Goal: Task Accomplishment & Management: Manage account settings

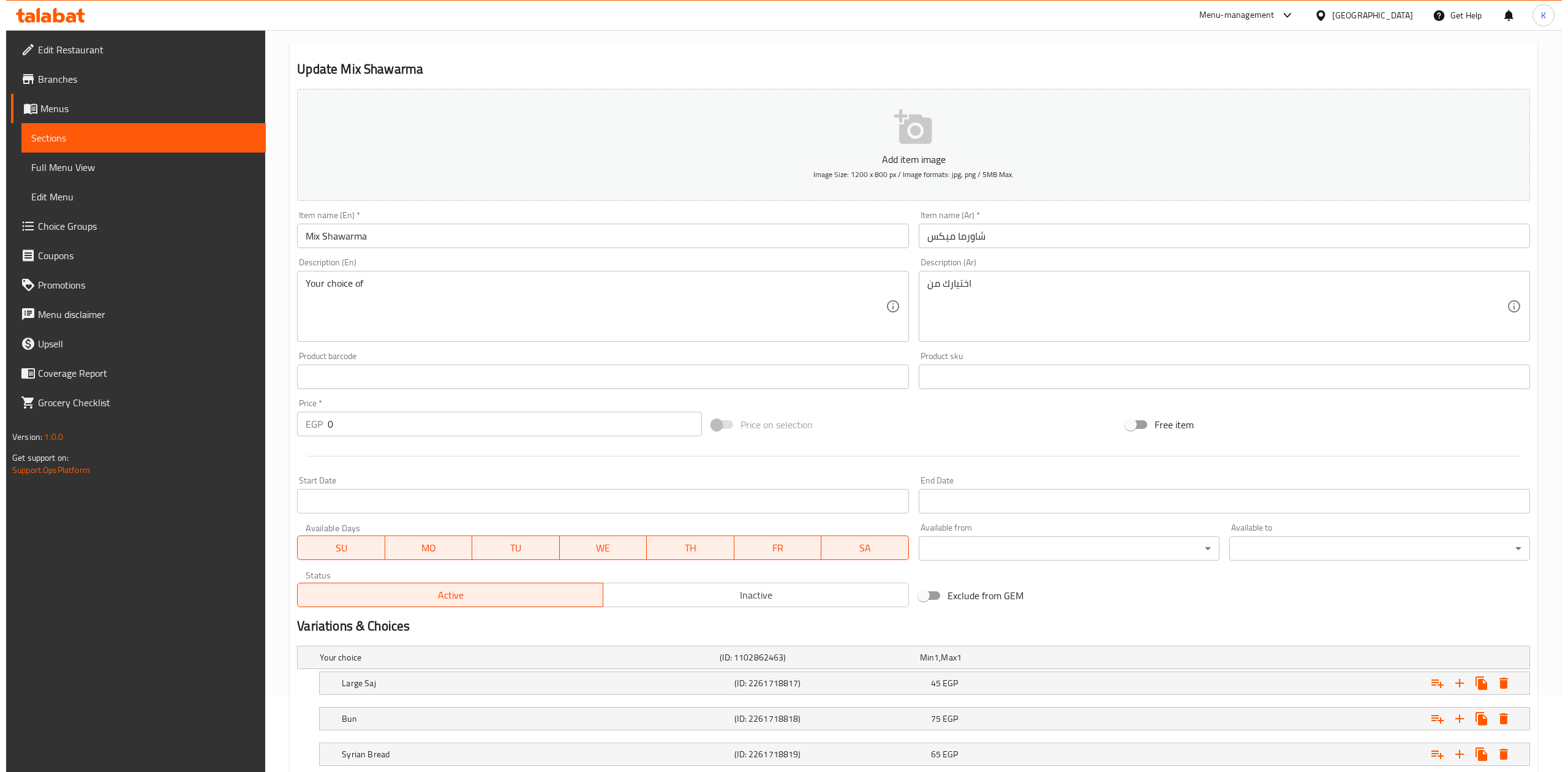
scroll to position [195, 0]
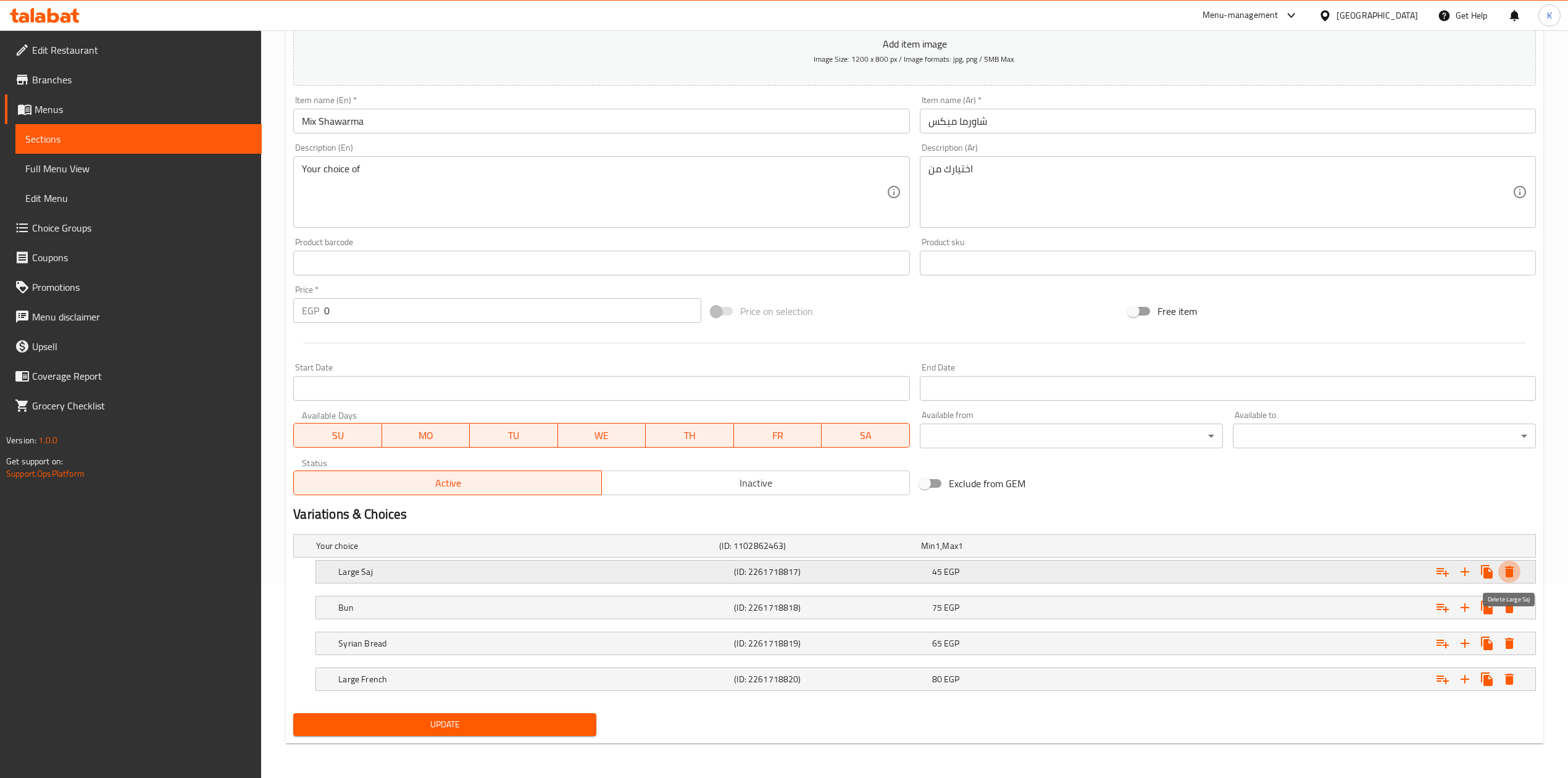
click at [1514, 572] on icon "Expand" at bounding box center [1509, 572] width 15 height 15
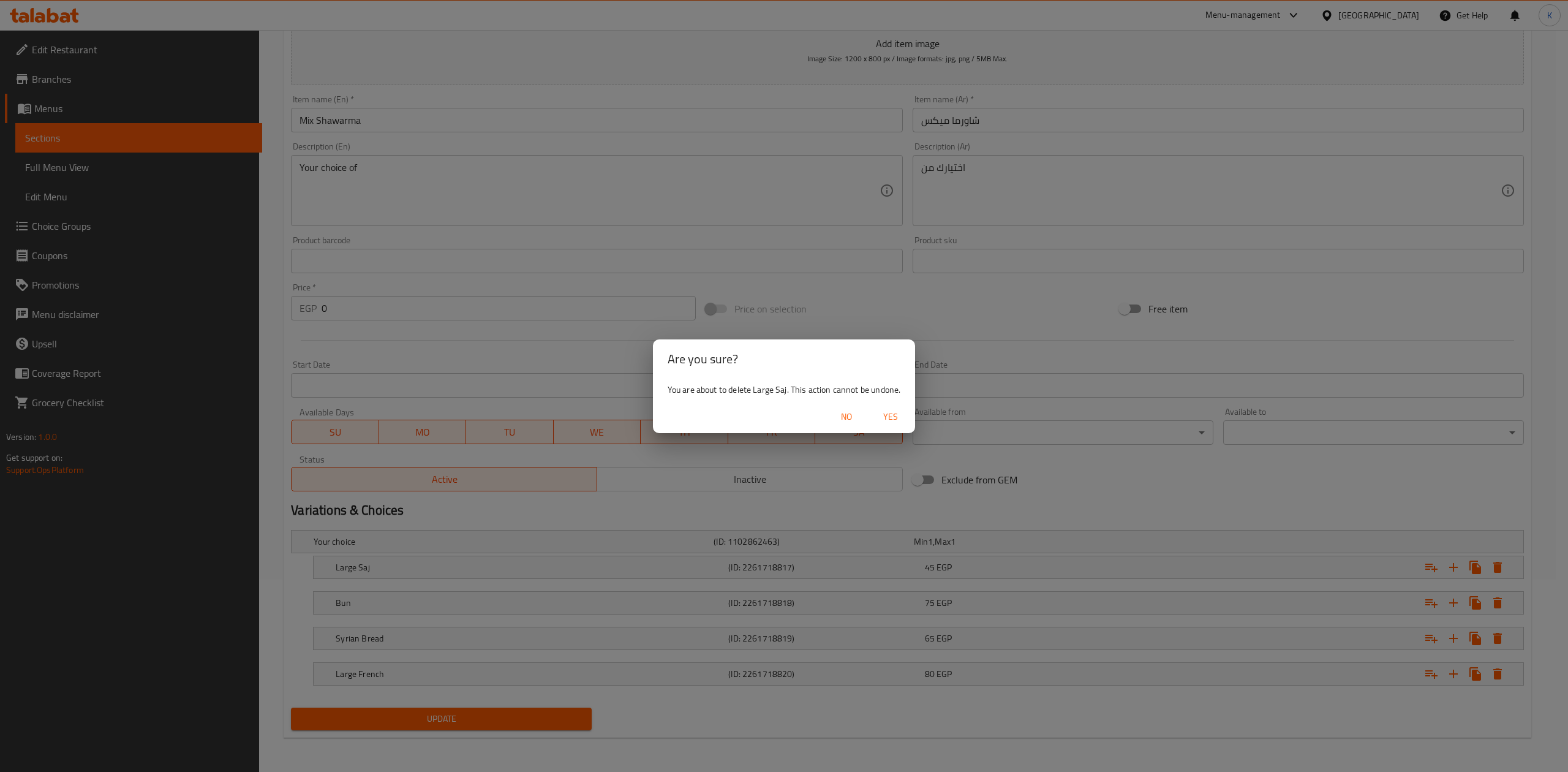
click at [894, 415] on span "Yes" at bounding box center [891, 416] width 30 height 15
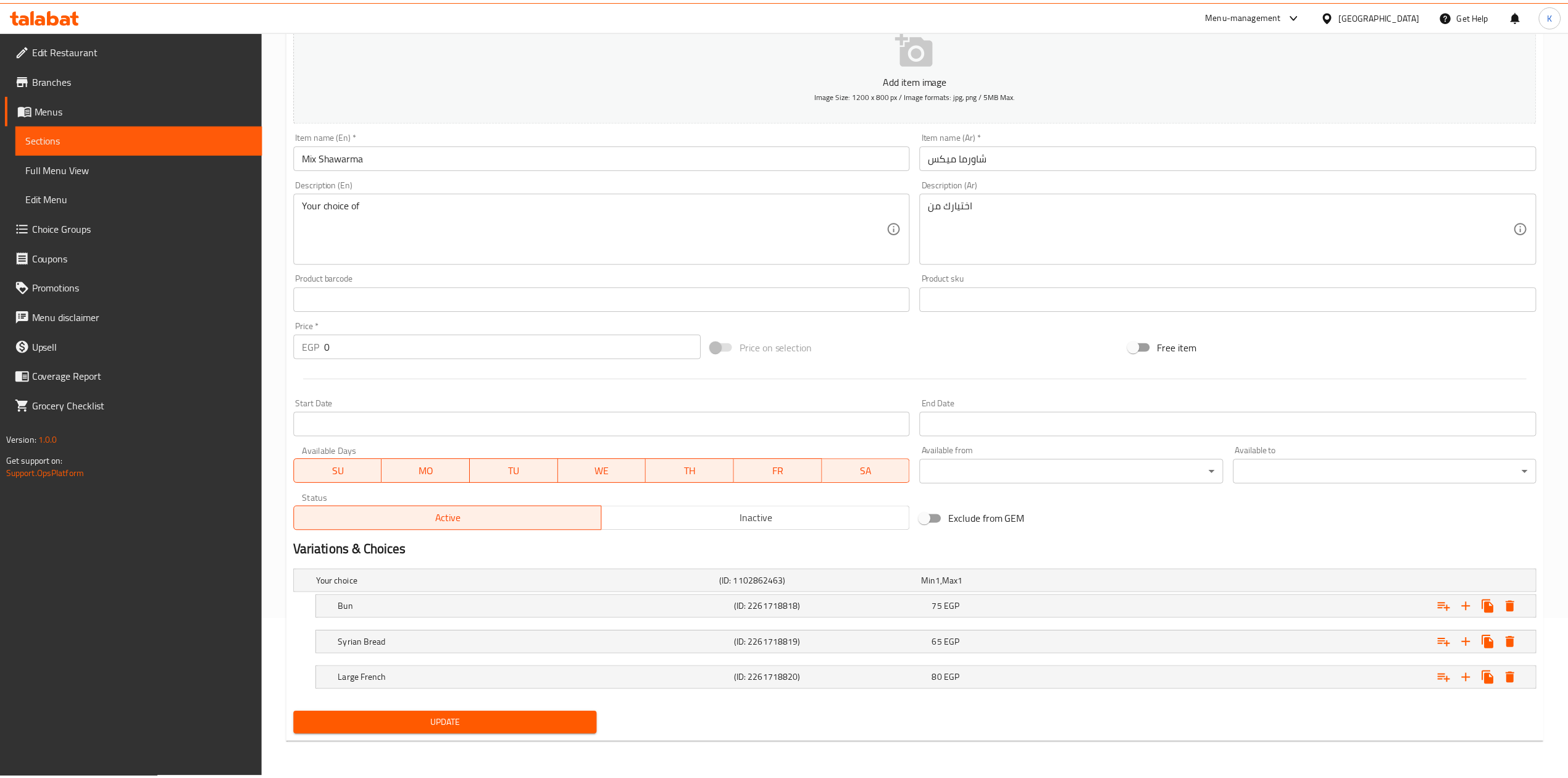
scroll to position [160, 0]
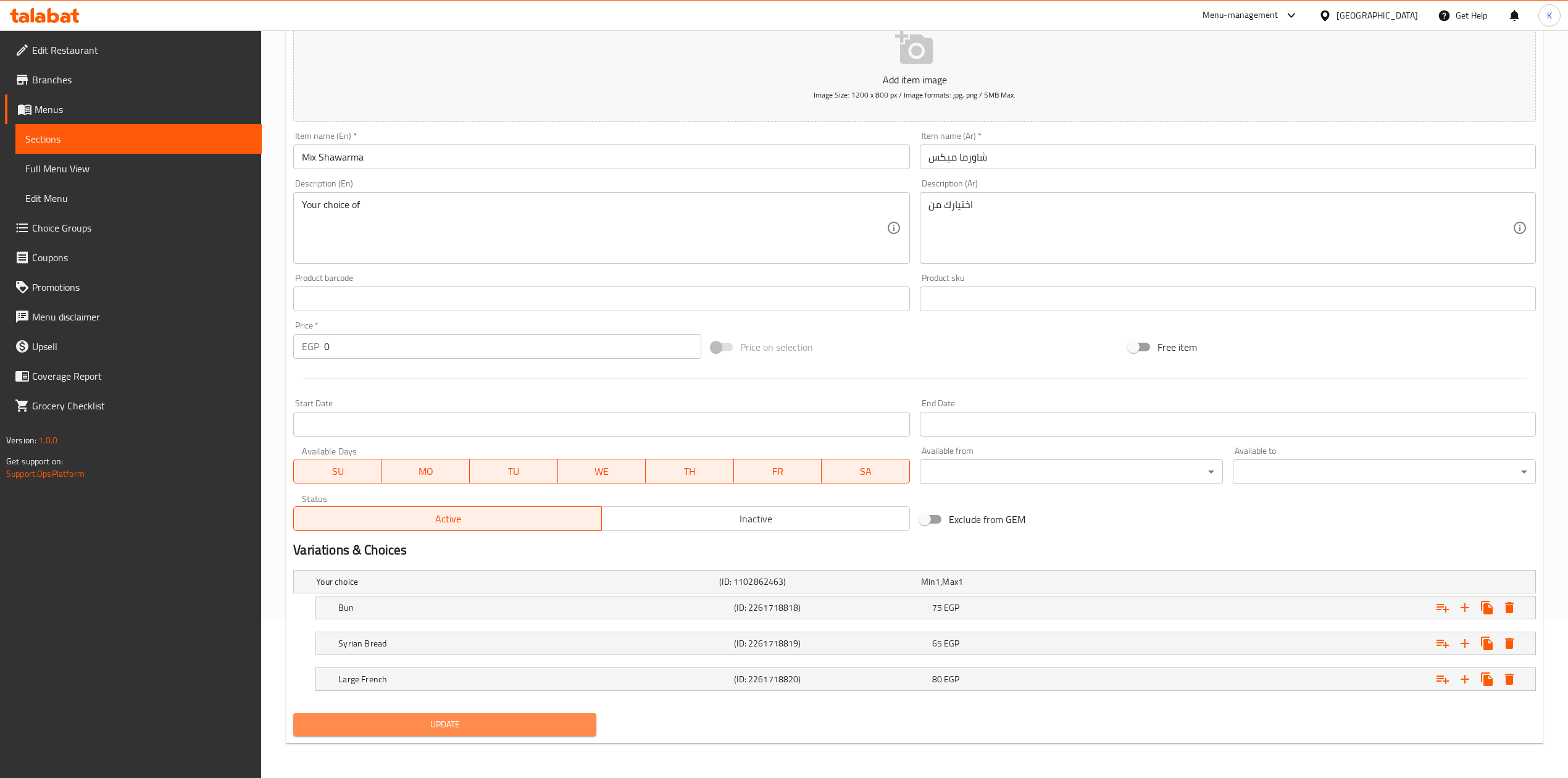
click at [489, 715] on button "Update" at bounding box center [445, 724] width 303 height 22
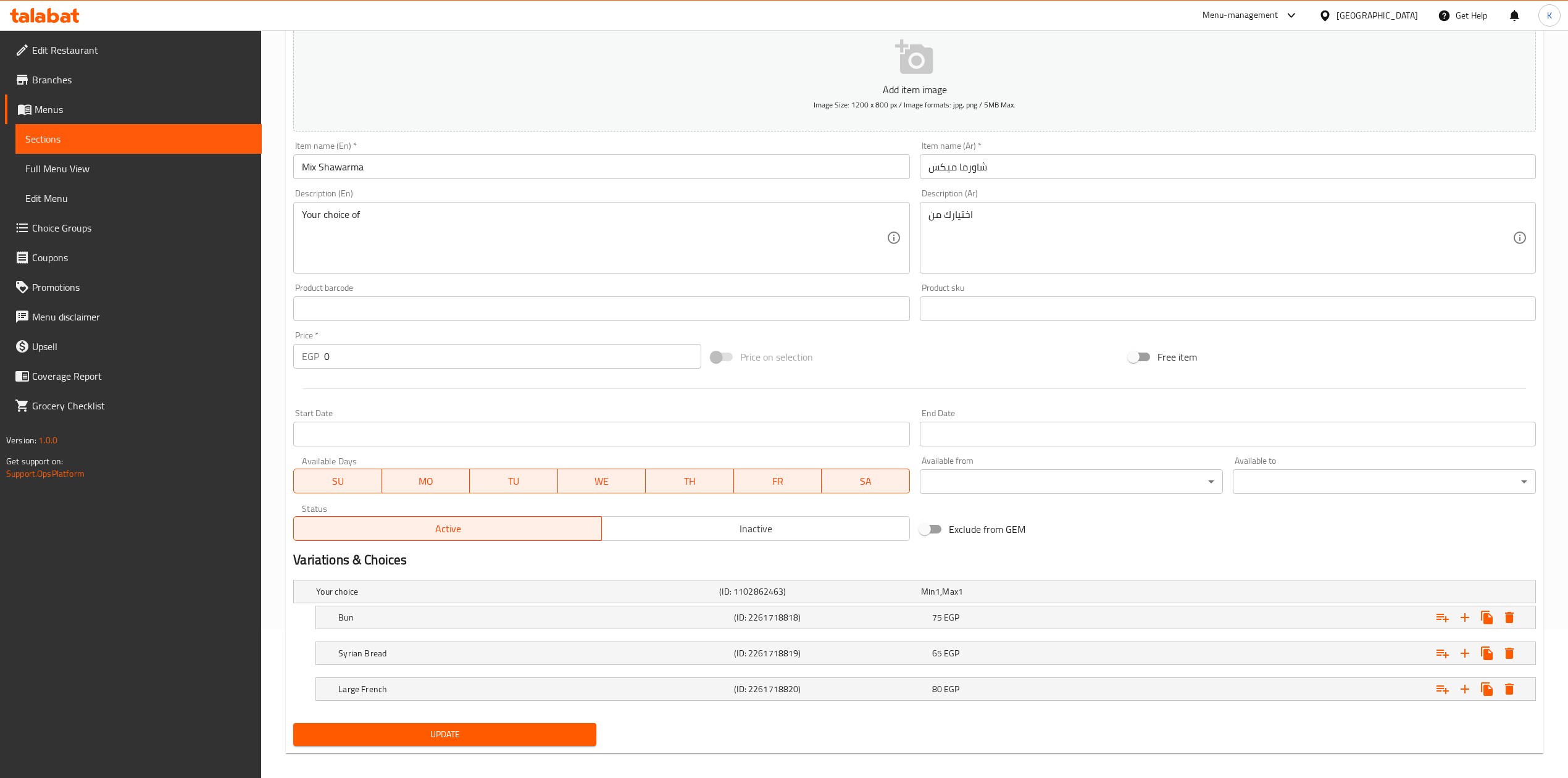
scroll to position [160, 0]
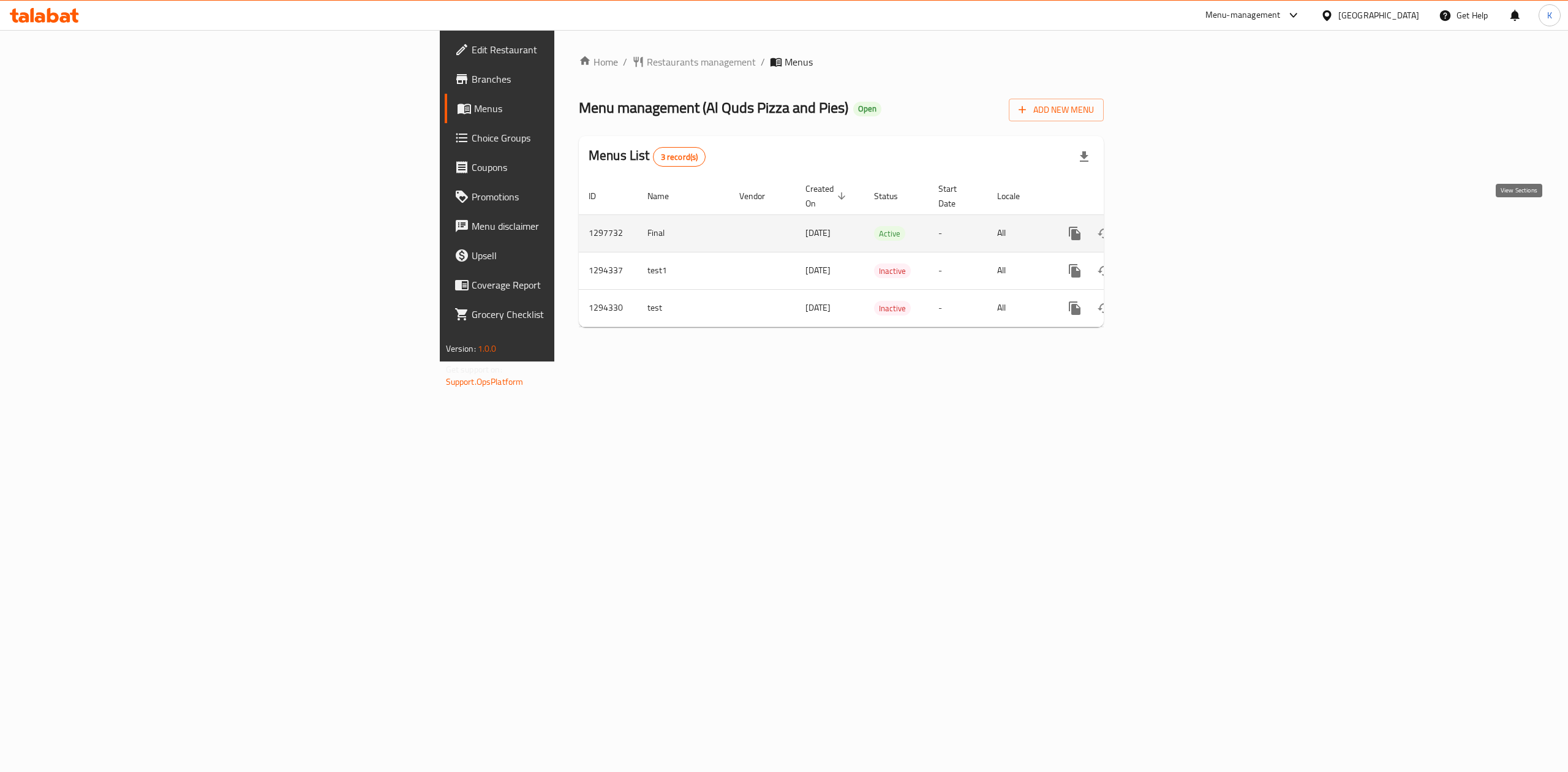
click at [1171, 226] on icon "enhanced table" at bounding box center [1163, 233] width 14 height 14
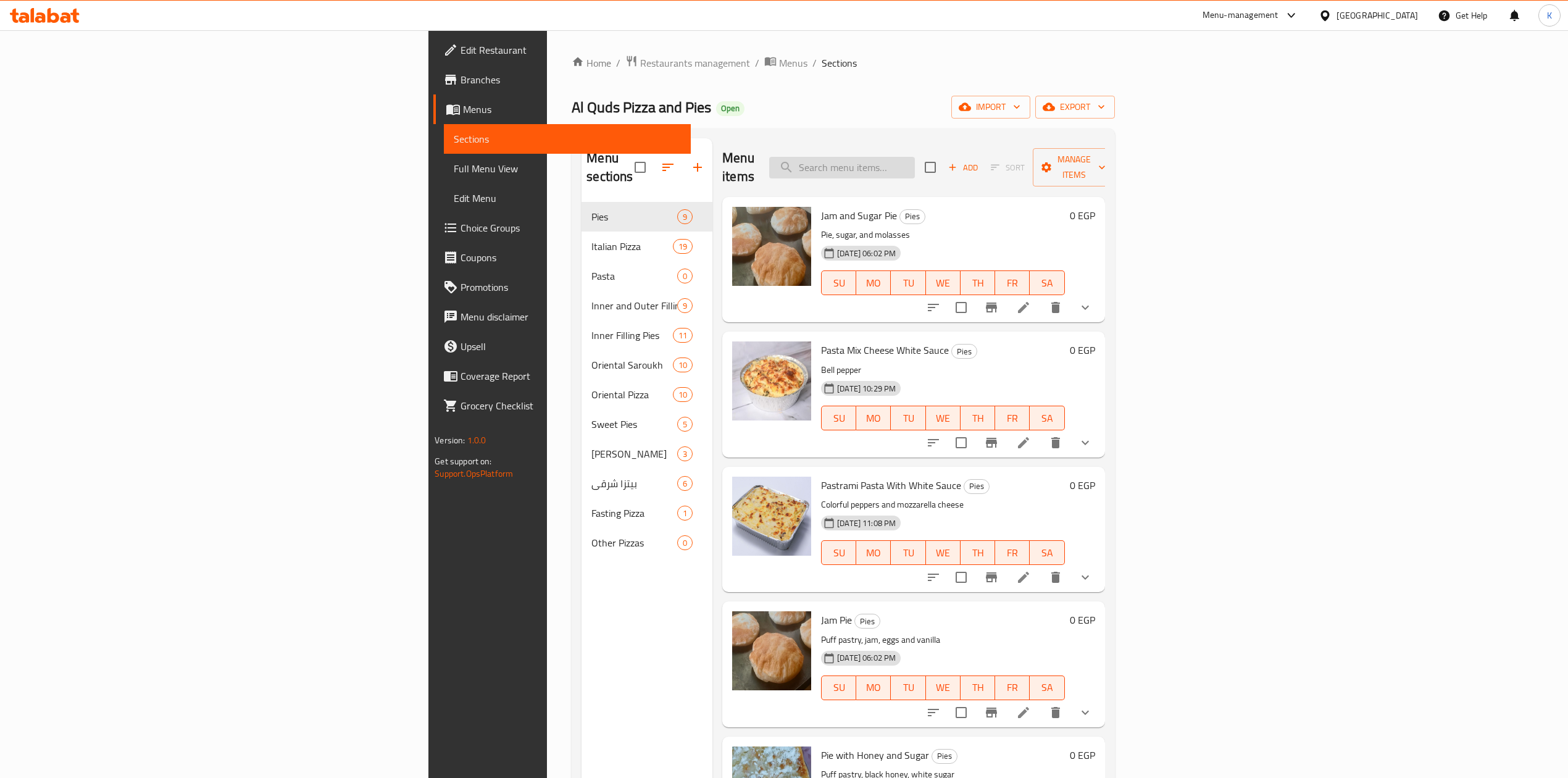
click at [915, 161] on input "search" at bounding box center [842, 168] width 146 height 22
paste input "Pasta Mix Cheese White Sauce"
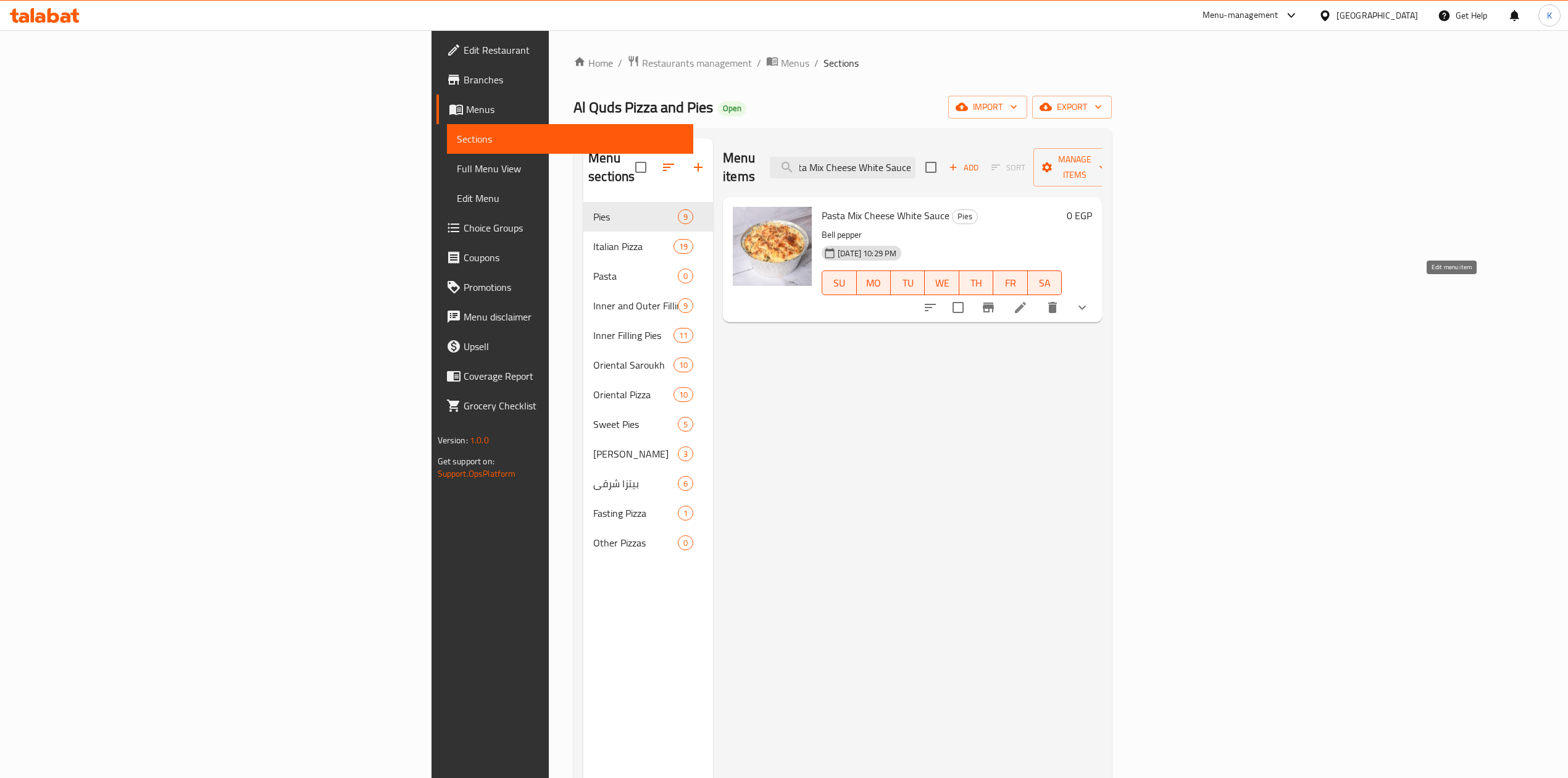
type input "Pasta Mix Cheese White Sauce"
click at [1026, 302] on icon at bounding box center [1020, 307] width 11 height 11
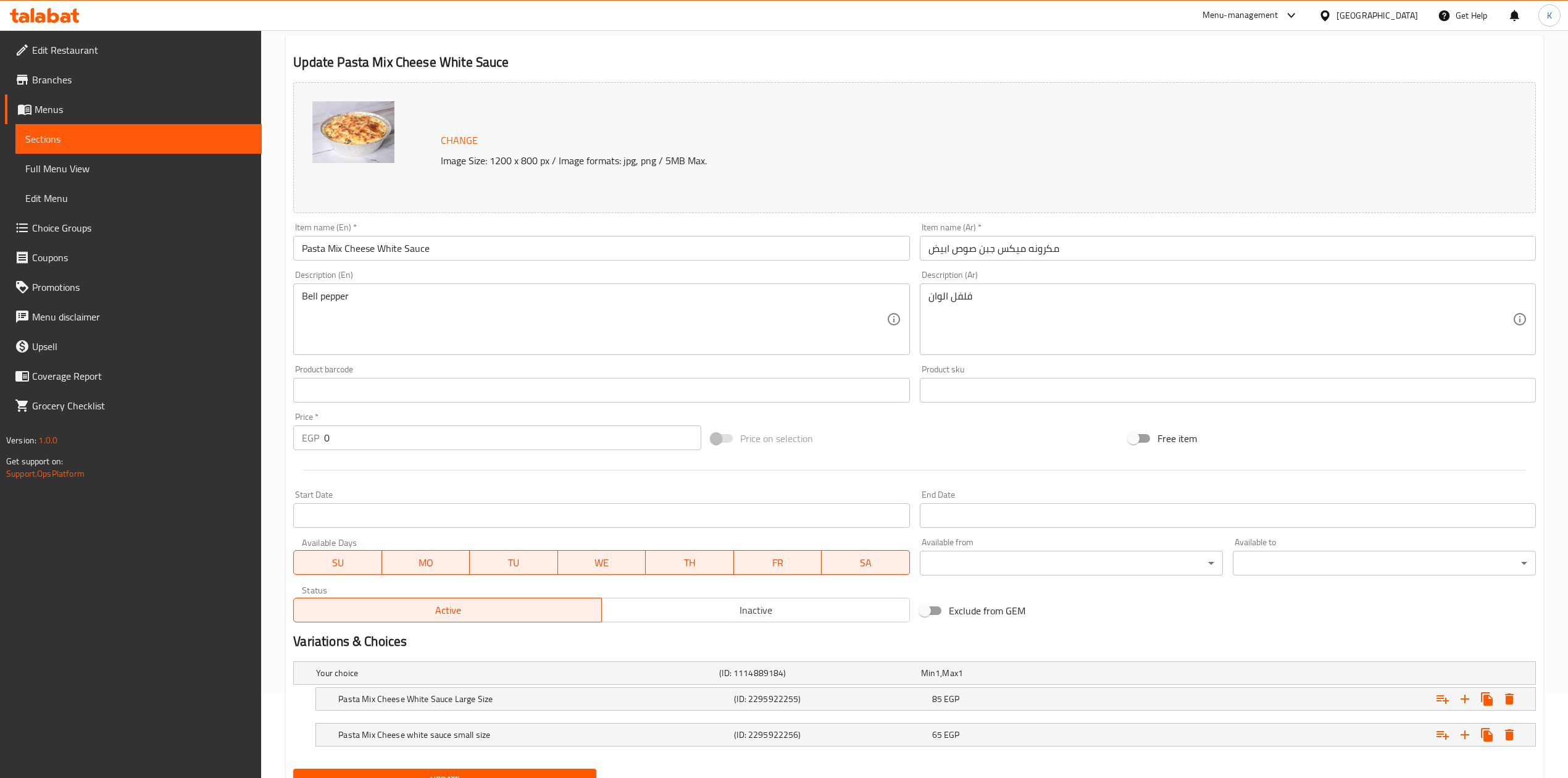
scroll to position [142, 0]
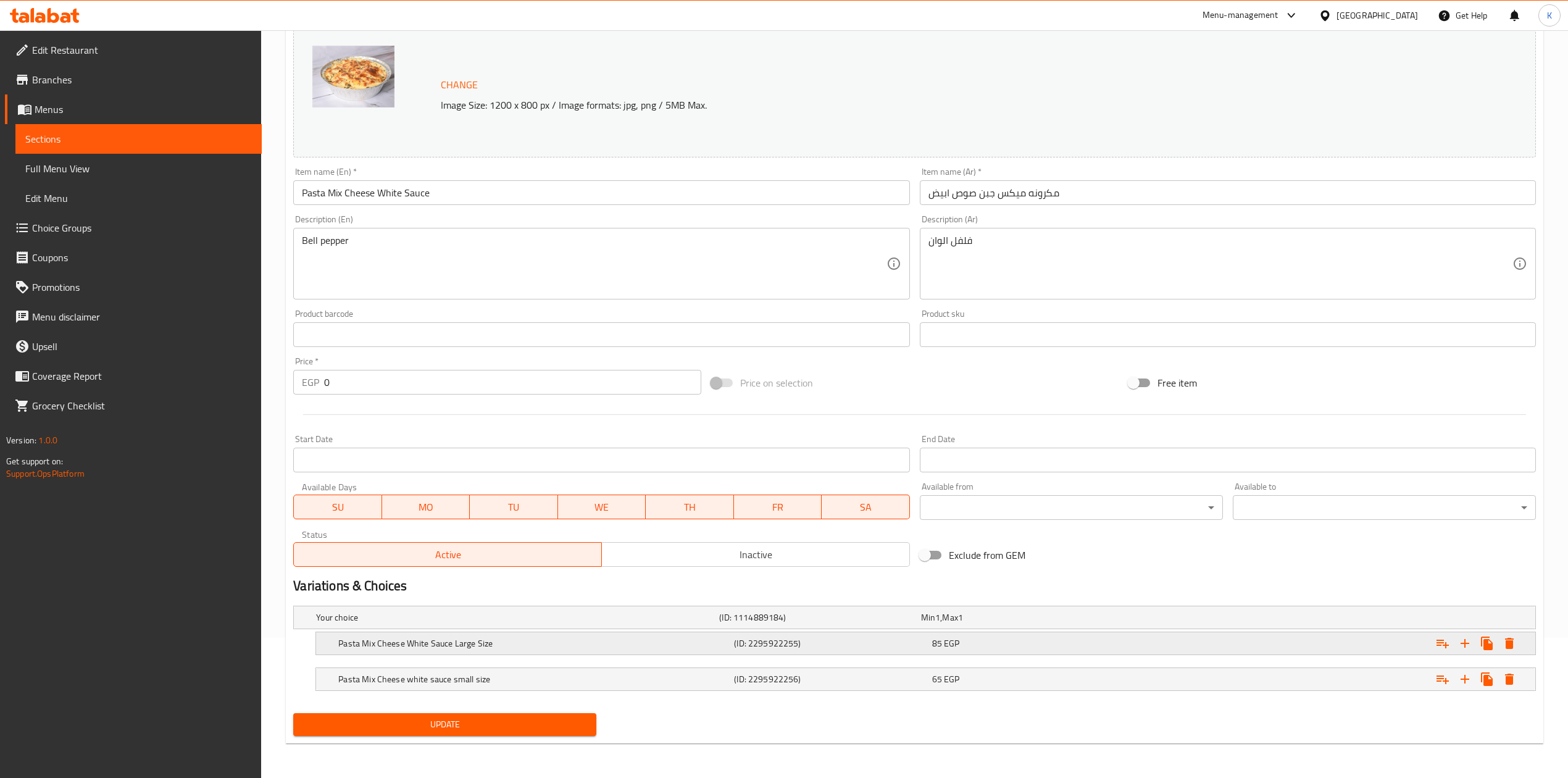
click at [801, 643] on h5 "(ID: 2295922255)" at bounding box center [830, 643] width 192 height 12
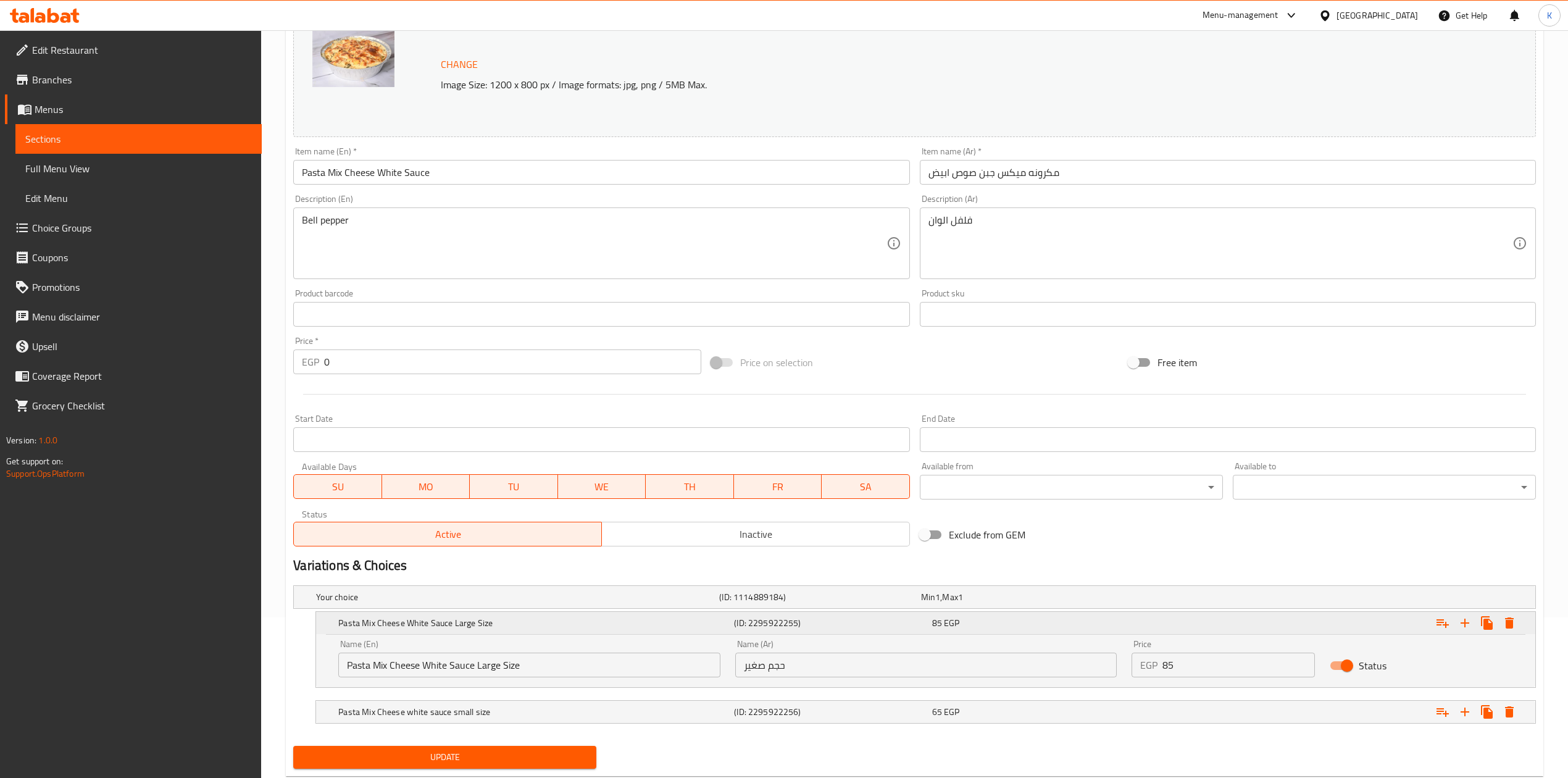
scroll to position [195, 0]
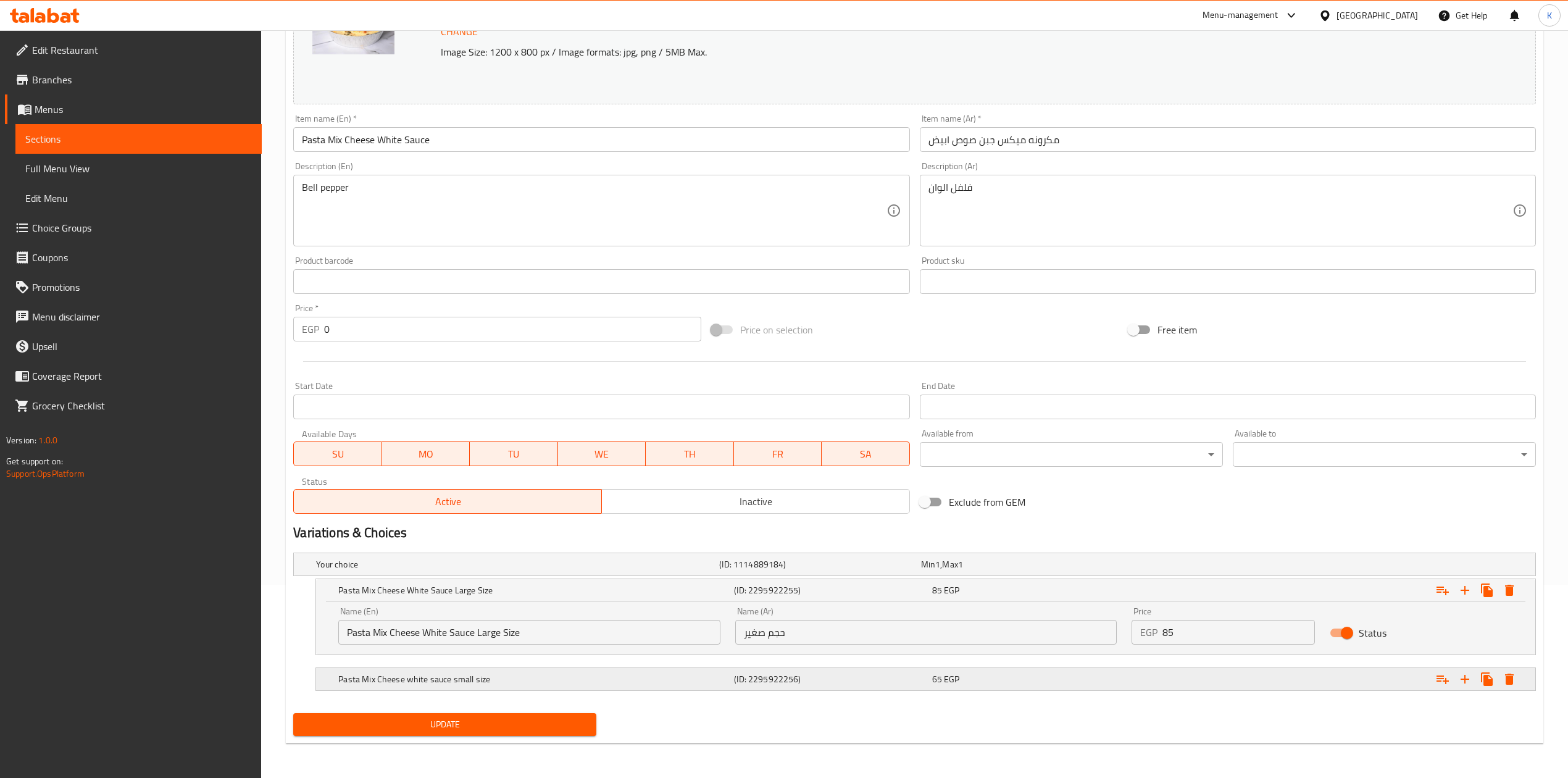
click at [821, 679] on h5 "(ID: 2295922256)" at bounding box center [830, 679] width 192 height 12
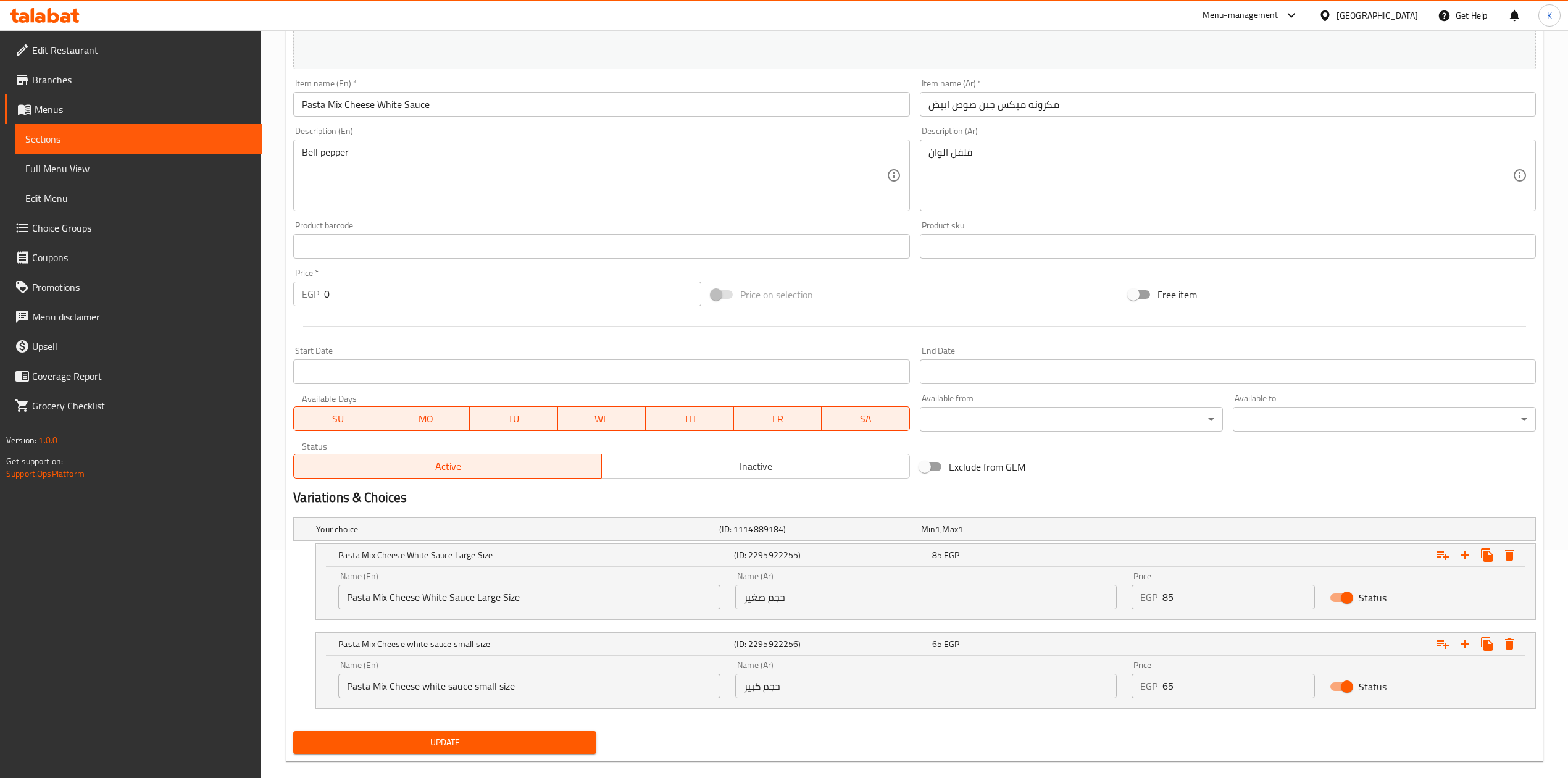
scroll to position [247, 0]
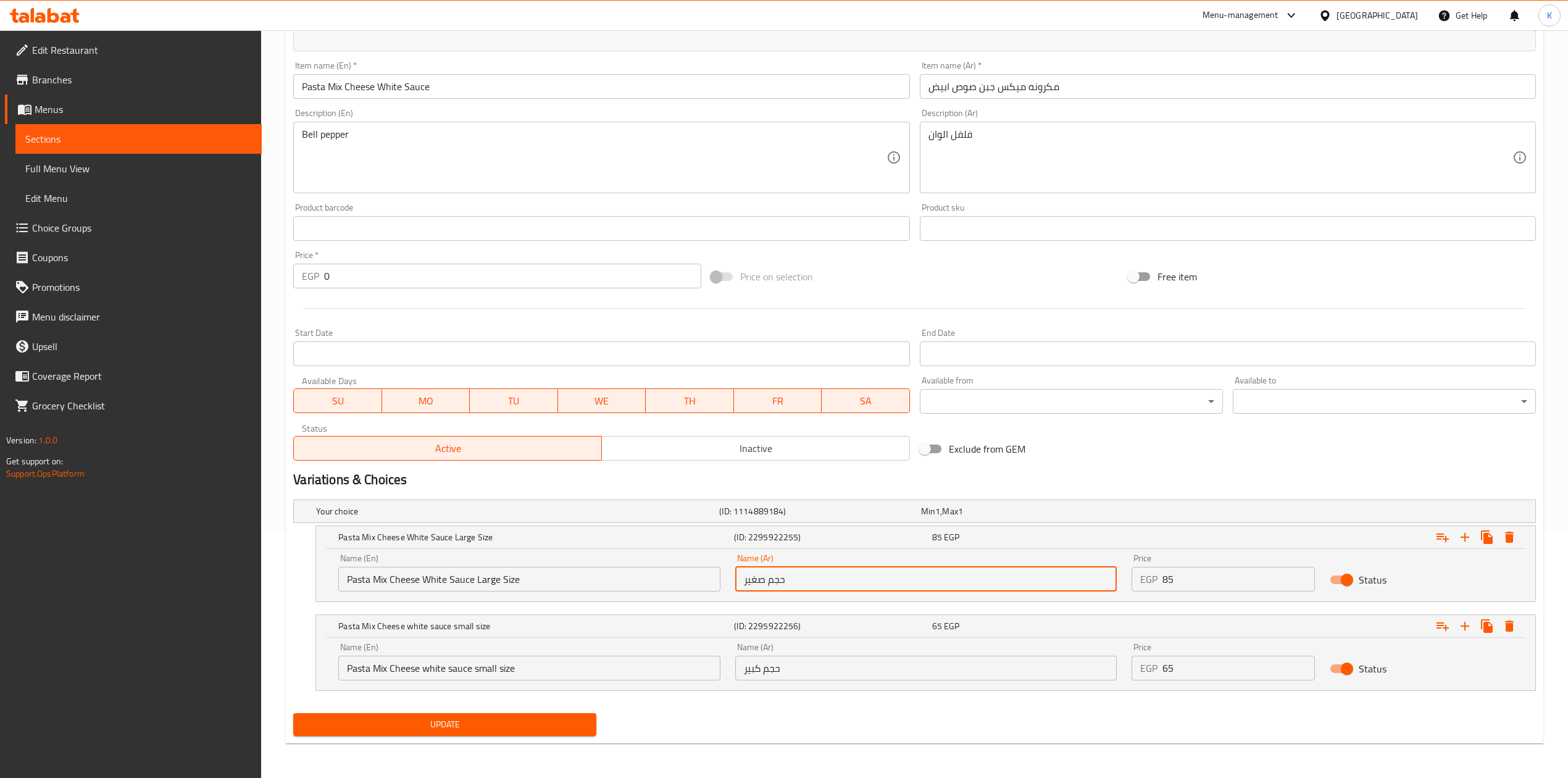
drag, startPoint x: 794, startPoint y: 581, endPoint x: 739, endPoint y: 581, distance: 55.0
click at [739, 581] on input "حجم صغير" at bounding box center [926, 579] width 382 height 25
click at [810, 668] on input "حجم كبير" at bounding box center [926, 668] width 382 height 25
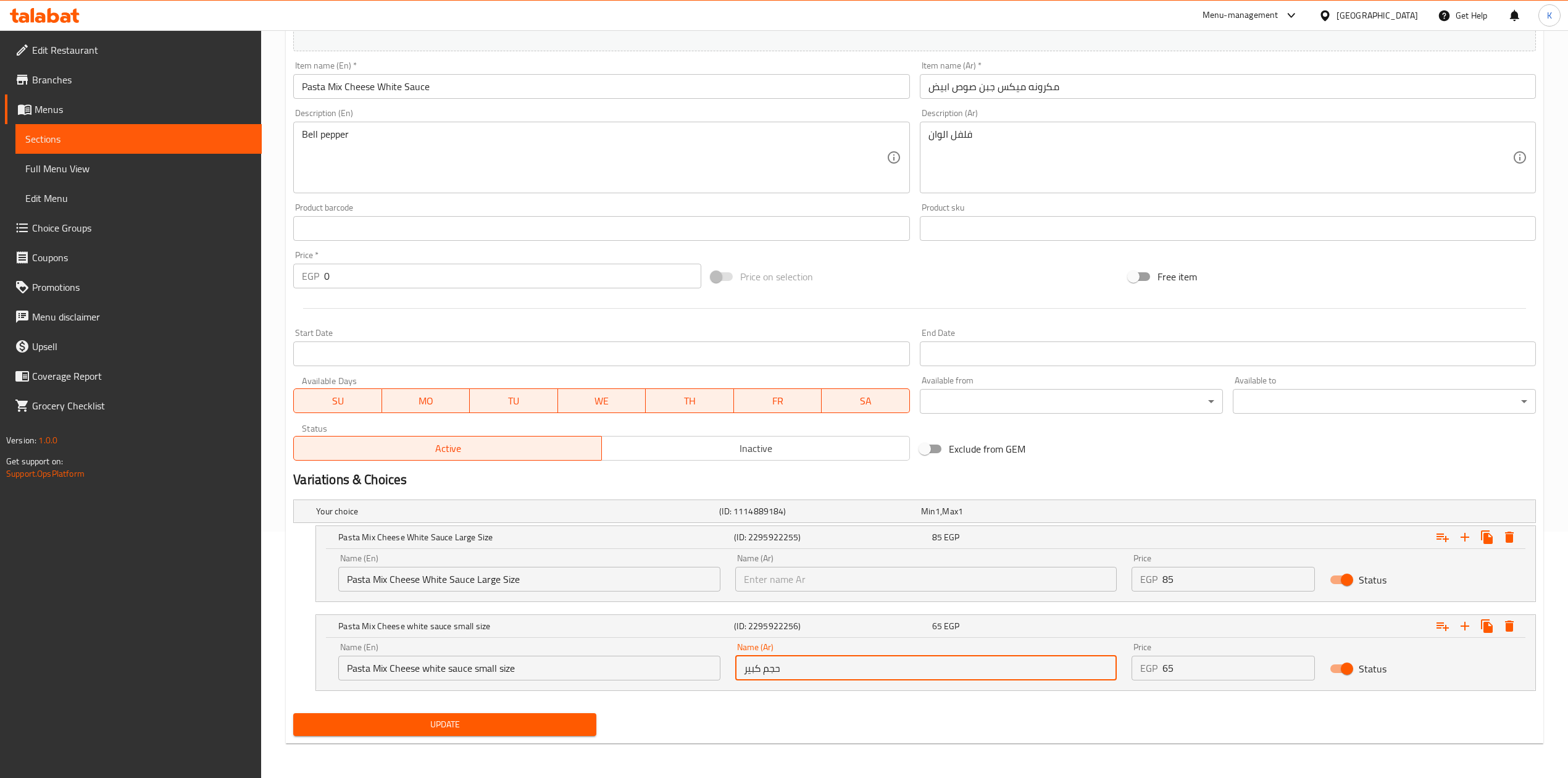
paste input "حجم صغير"
click at [783, 669] on input "حجم كبير حجم صغير" at bounding box center [926, 668] width 382 height 25
click at [787, 671] on input "حجم كبير حجم صغير" at bounding box center [926, 668] width 382 height 25
drag, startPoint x: 792, startPoint y: 671, endPoint x: 834, endPoint y: 673, distance: 42.0
click at [834, 673] on input "حجم كبير حجم صغير" at bounding box center [926, 668] width 382 height 25
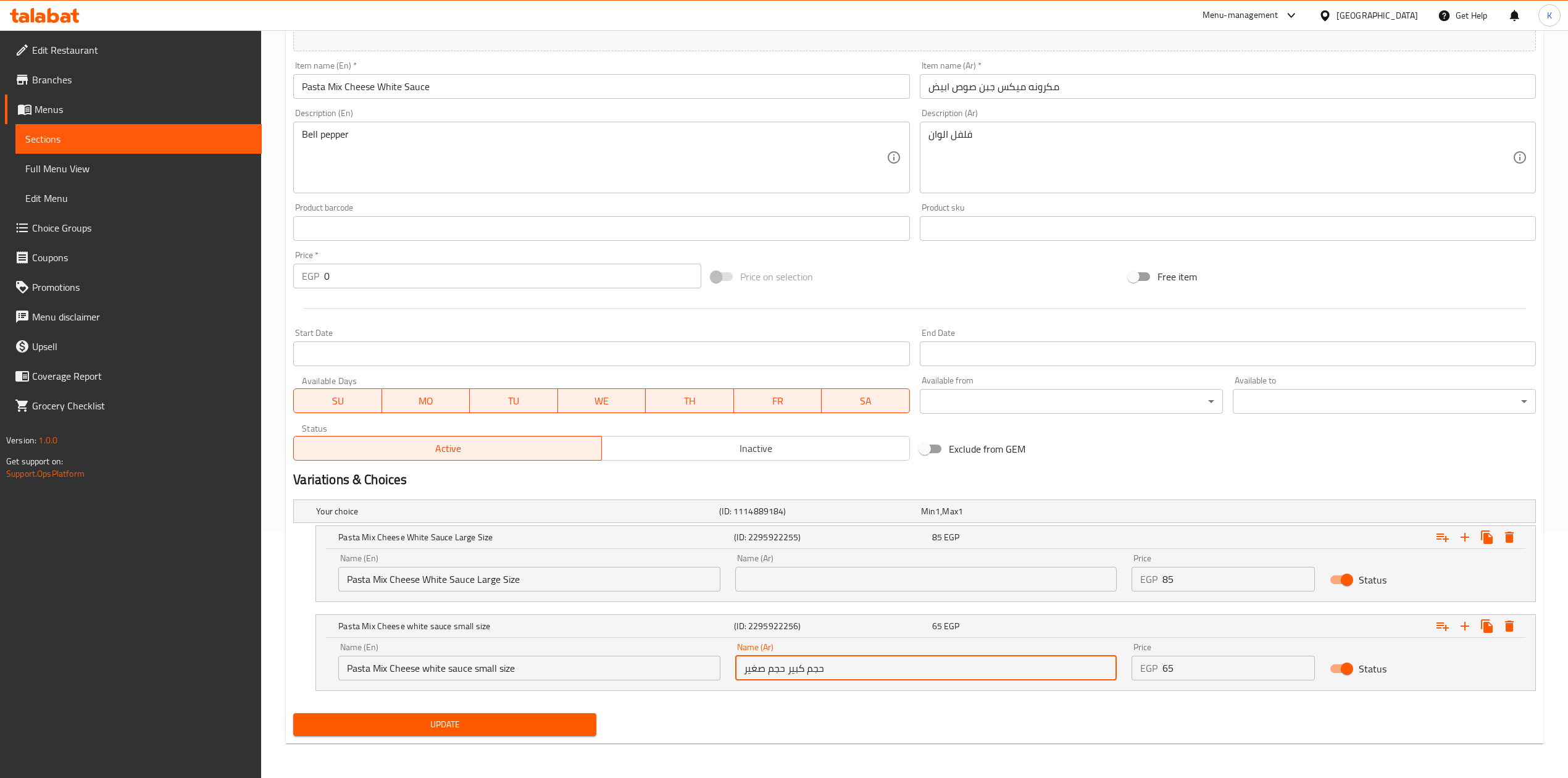
click at [834, 673] on input "حجم كبير حجم صغير" at bounding box center [926, 668] width 382 height 25
drag, startPoint x: 826, startPoint y: 670, endPoint x: 789, endPoint y: 673, distance: 37.1
click at [789, 673] on input "حجم كبير حجم صغير" at bounding box center [926, 668] width 382 height 25
click at [739, 671] on input "حجم صغير" at bounding box center [926, 668] width 382 height 25
type input "حجم صغير"
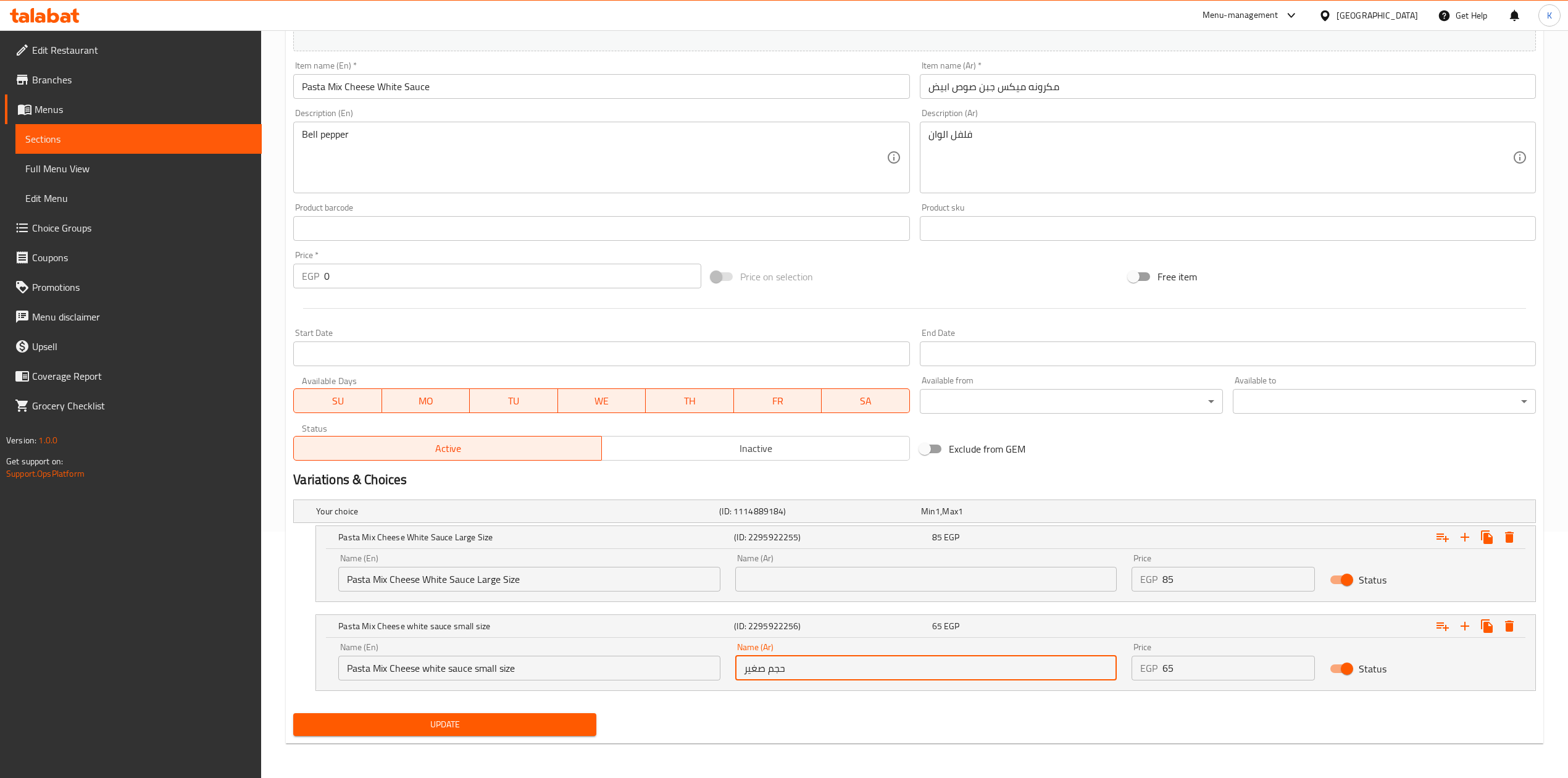
click at [771, 578] on input "text" at bounding box center [926, 579] width 382 height 25
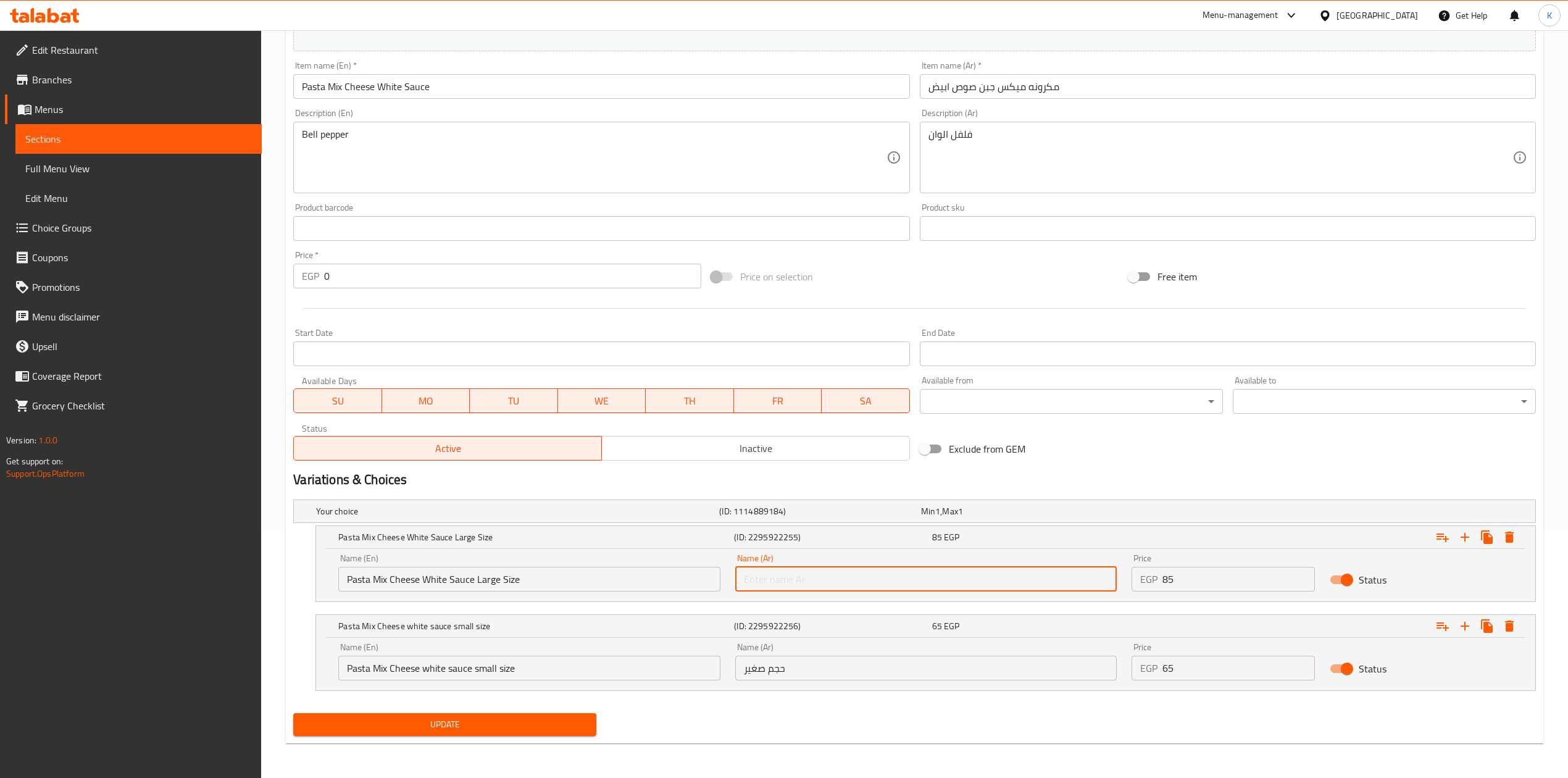
paste input "حجم كبير"
type input "حجم كبير"
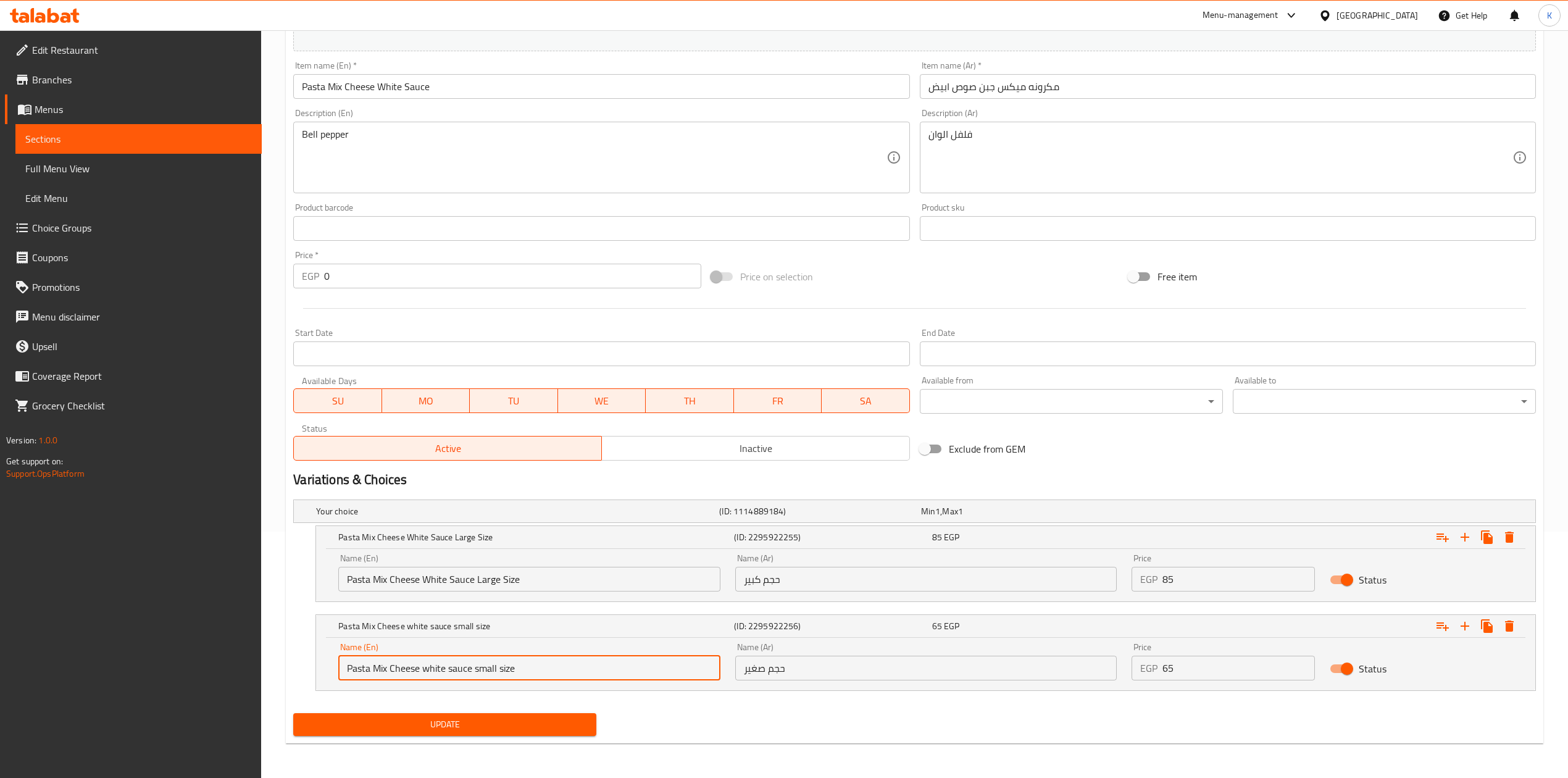
drag, startPoint x: 475, startPoint y: 670, endPoint x: 250, endPoint y: 668, distance: 225.0
click at [250, 668] on div "Edit Restaurant Branches Menus Sections Full Menu View Edit Menu Choice Groups …" at bounding box center [784, 281] width 1568 height 994
type input "small size"
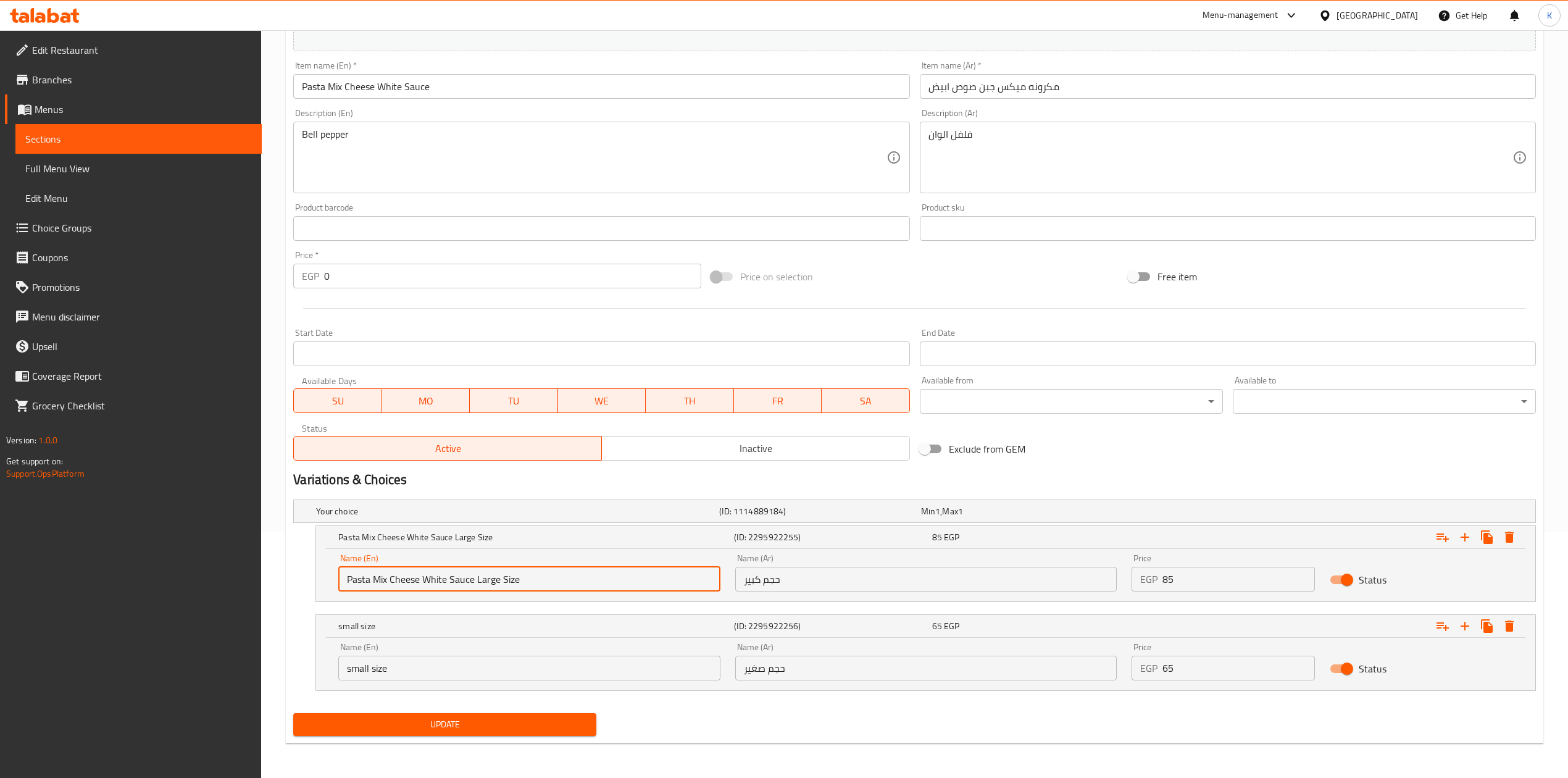
drag, startPoint x: 477, startPoint y: 581, endPoint x: 303, endPoint y: 588, distance: 174.1
click at [303, 588] on div "Pasta Mix Cheese White Sauce Large Size (ID: 2295922255) 85 EGP Name (En) Pasta…" at bounding box center [914, 564] width 1243 height 77
type input "Large Size"
click at [369, 668] on input "small size" at bounding box center [529, 668] width 382 height 25
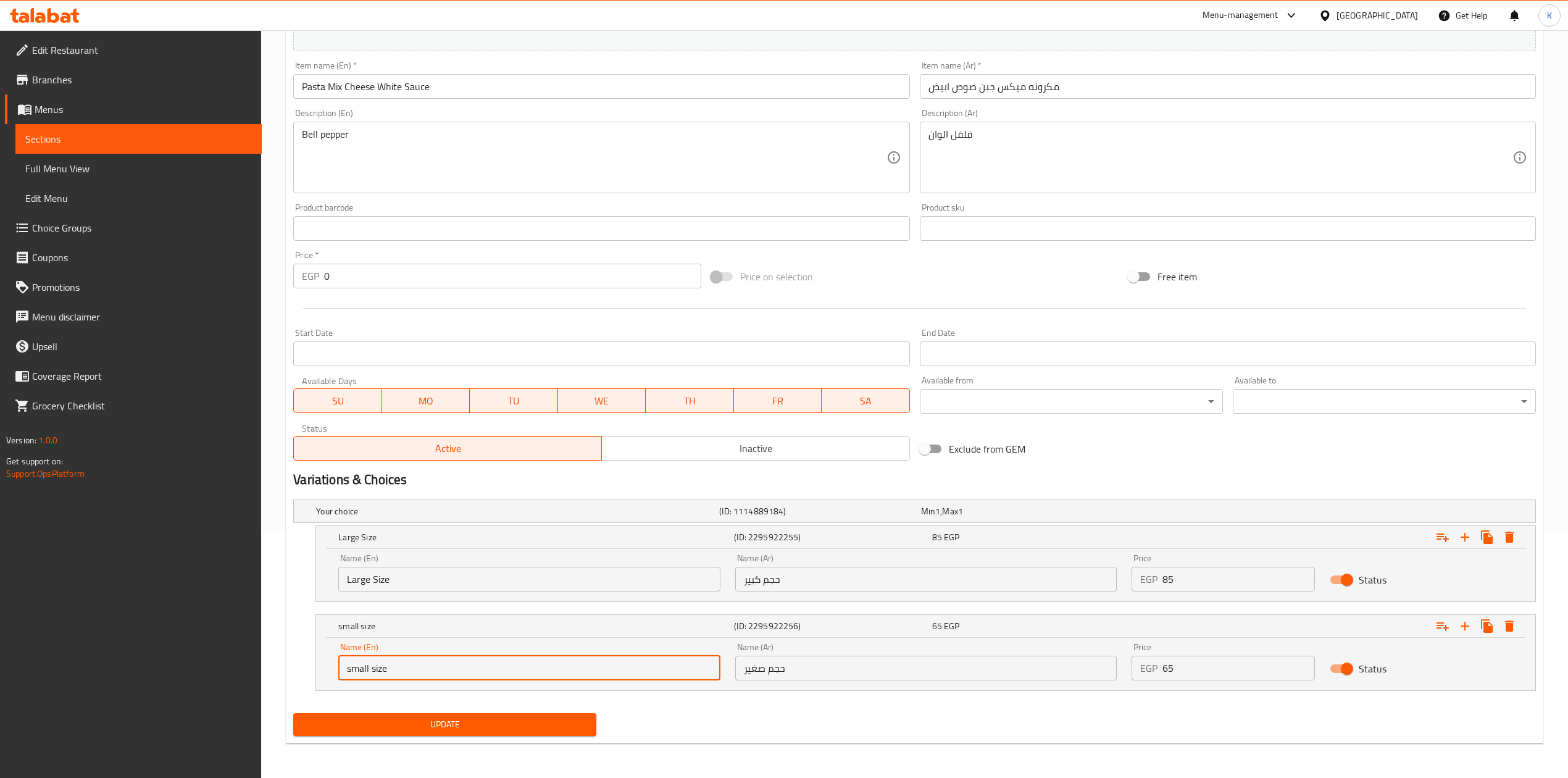
click at [369, 668] on input "small size" at bounding box center [529, 668] width 382 height 25
type input "Small Size"
click at [375, 578] on input "Large Size" at bounding box center [529, 579] width 382 height 25
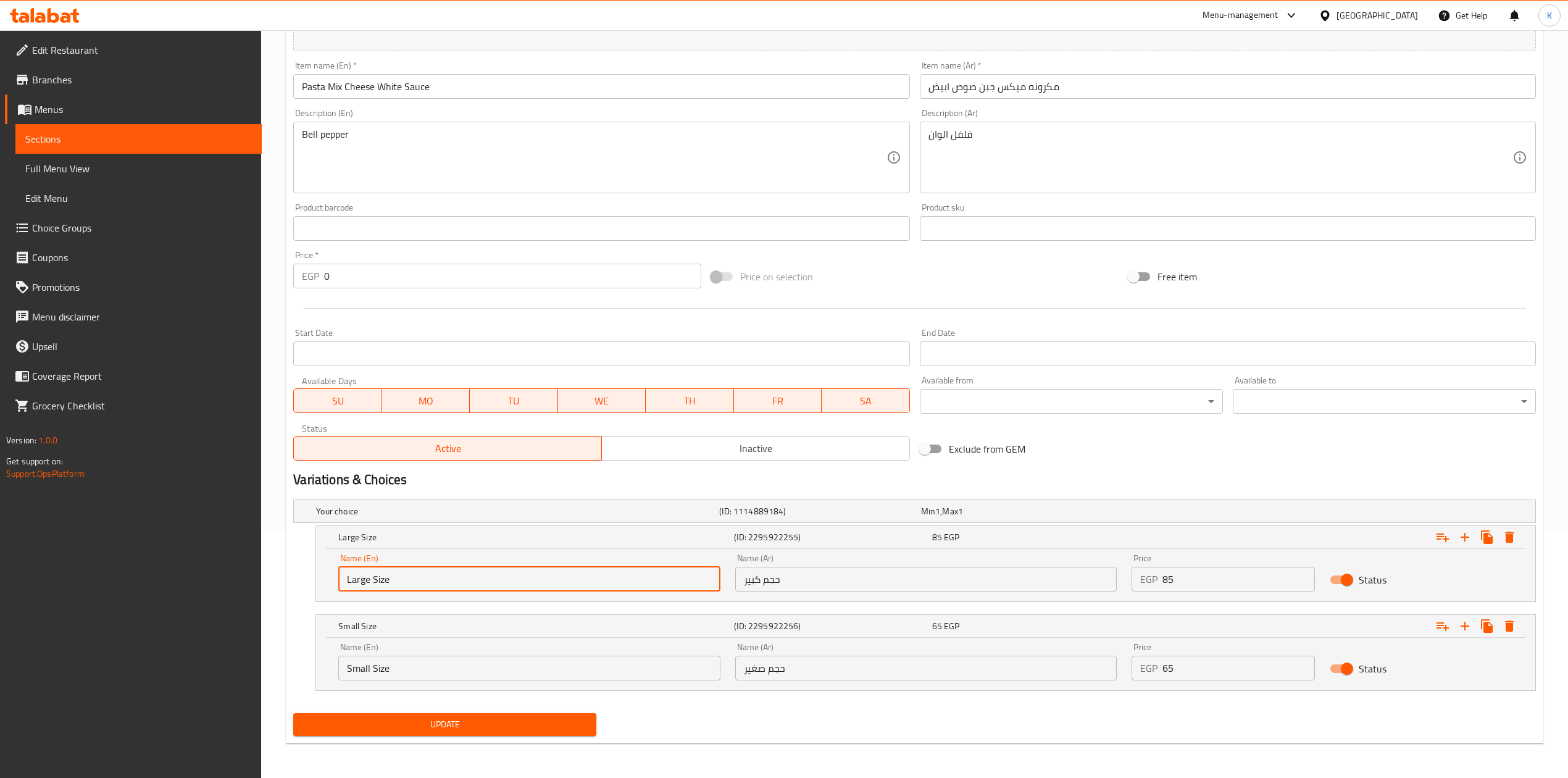
click at [375, 578] on input "Large Size" at bounding box center [529, 579] width 382 height 25
click at [472, 582] on input "Large Size" at bounding box center [529, 579] width 382 height 25
click at [469, 724] on span "Update" at bounding box center [445, 724] width 284 height 15
